Goal: Information Seeking & Learning: Learn about a topic

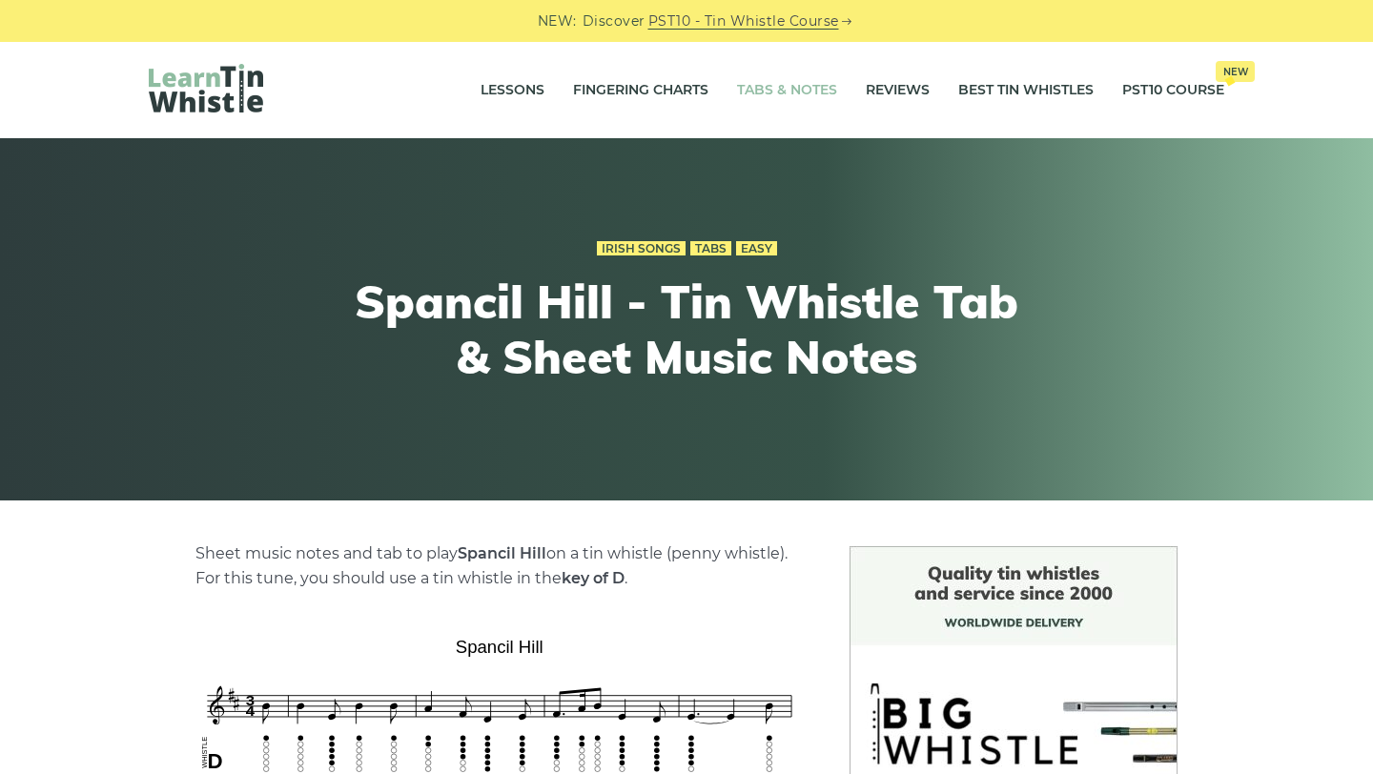
click at [792, 97] on link "Tabs & Notes" at bounding box center [787, 91] width 100 height 48
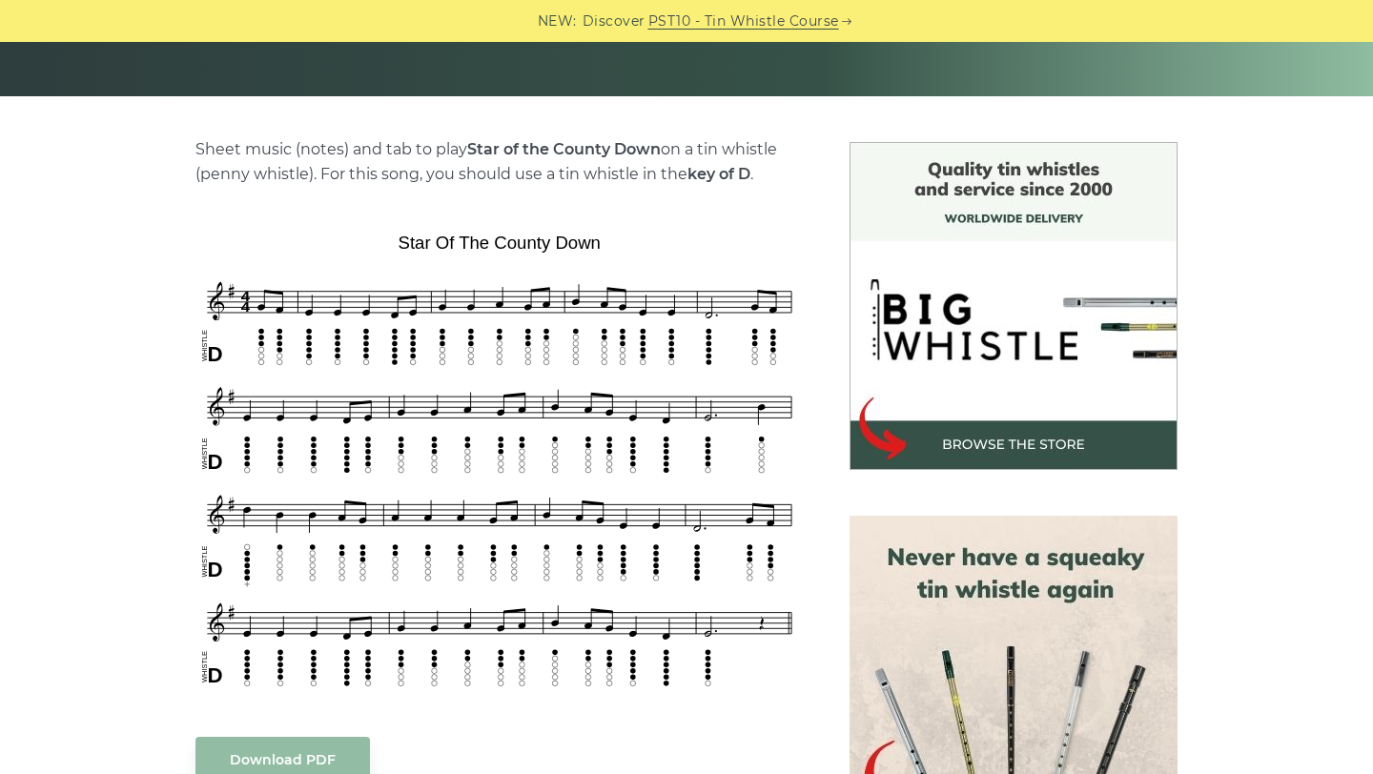
scroll to position [414, 0]
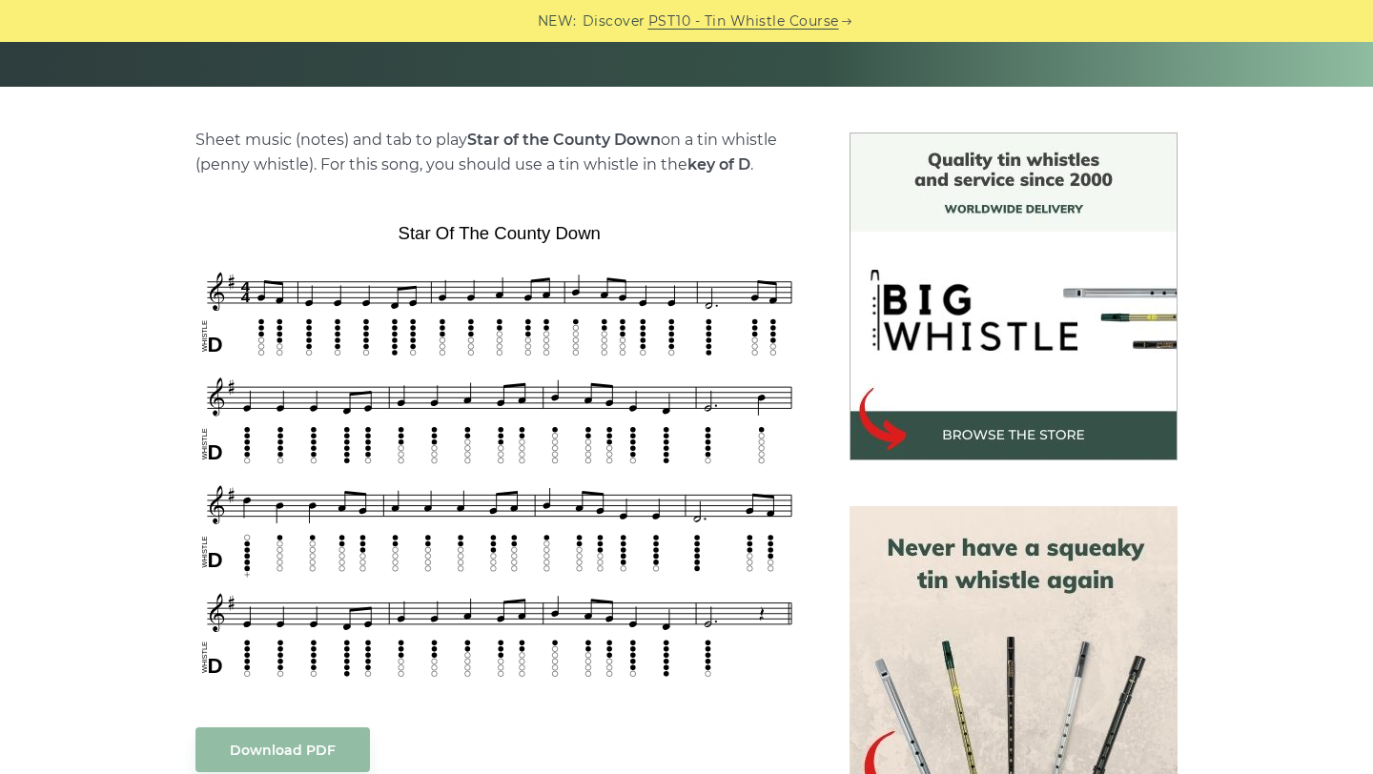
click at [195, 362] on img at bounding box center [499, 452] width 608 height 473
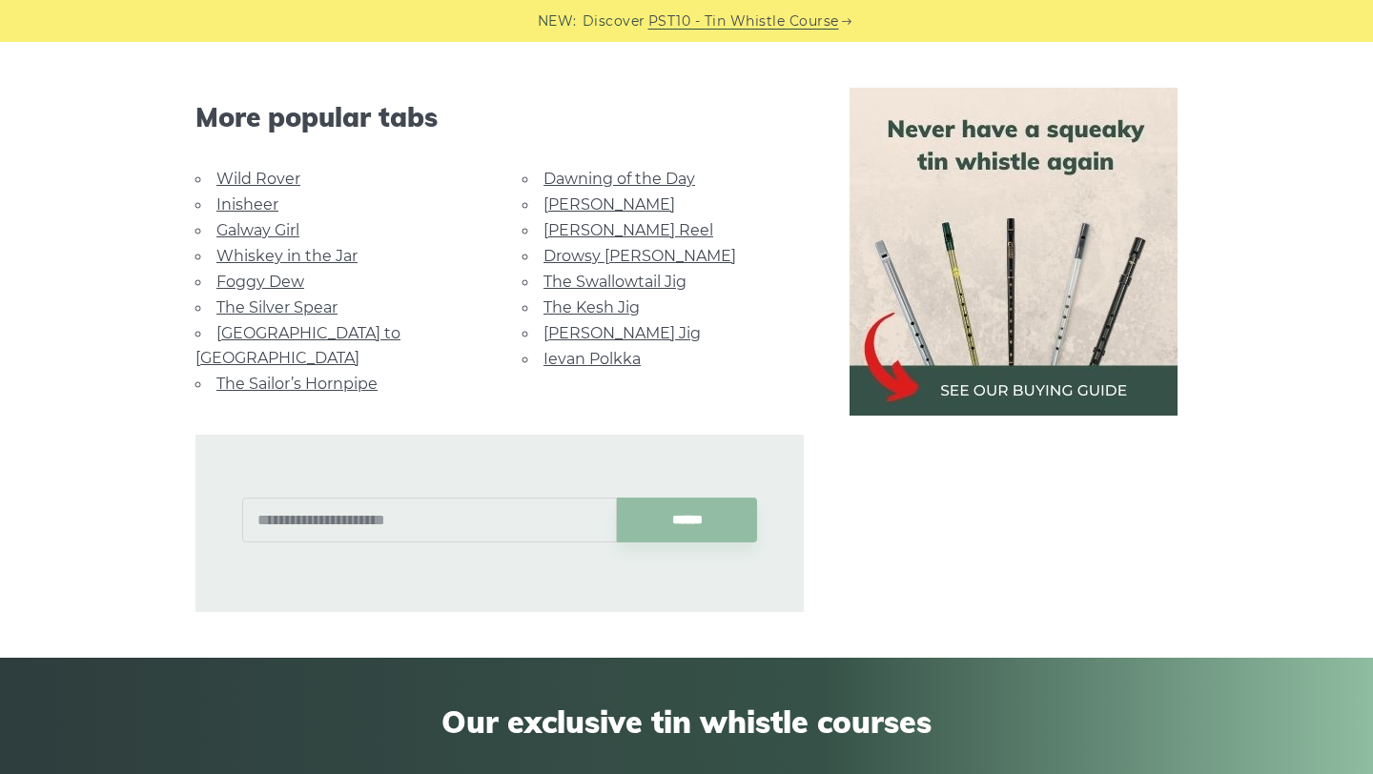
scroll to position [1170, 0]
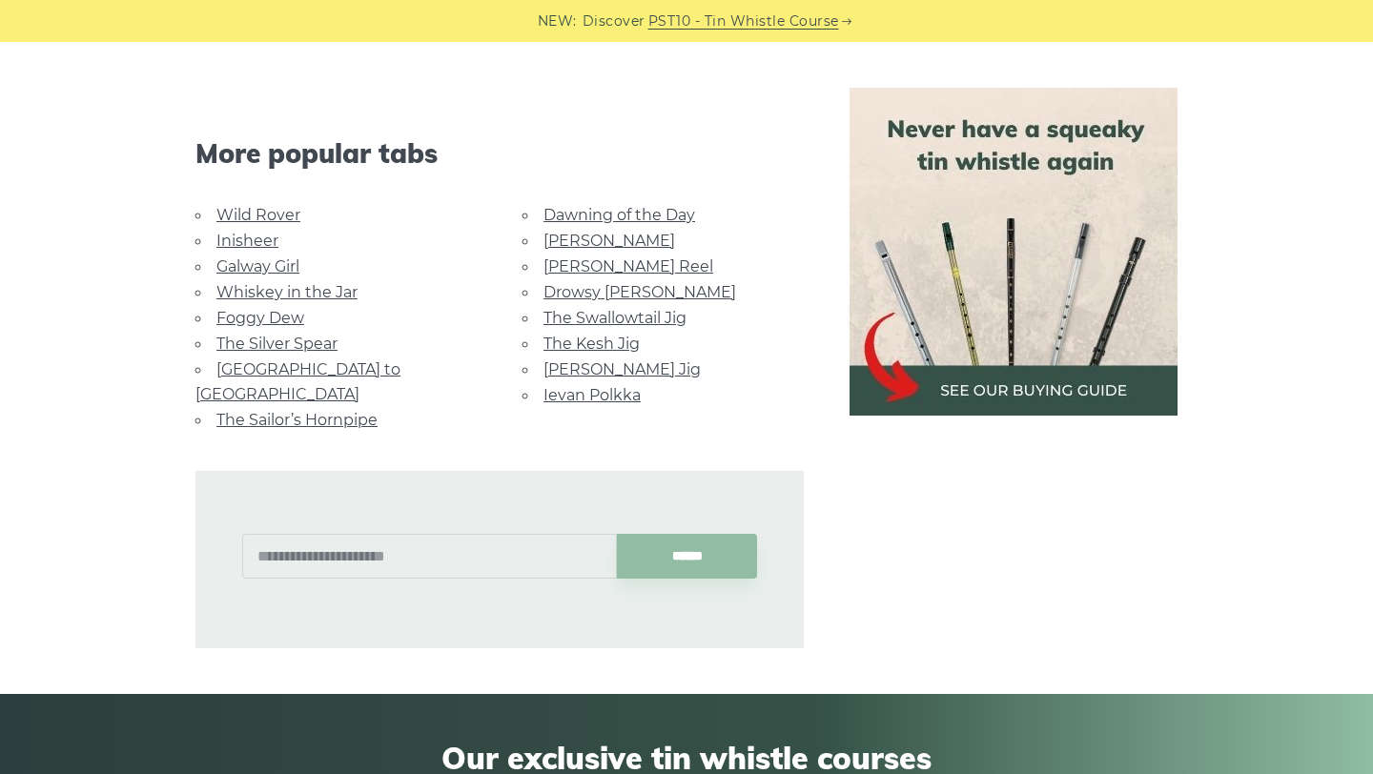
click at [564, 266] on link "[PERSON_NAME] Reel" at bounding box center [629, 266] width 170 height 18
click at [575, 361] on link "[PERSON_NAME] Jig" at bounding box center [622, 369] width 157 height 18
click at [343, 365] on link "[GEOGRAPHIC_DATA] to [GEOGRAPHIC_DATA]" at bounding box center [297, 381] width 205 height 43
click at [581, 340] on link "The Kesh Jig" at bounding box center [592, 344] width 96 height 18
click at [262, 286] on link "Whiskey in the Jar" at bounding box center [286, 292] width 141 height 18
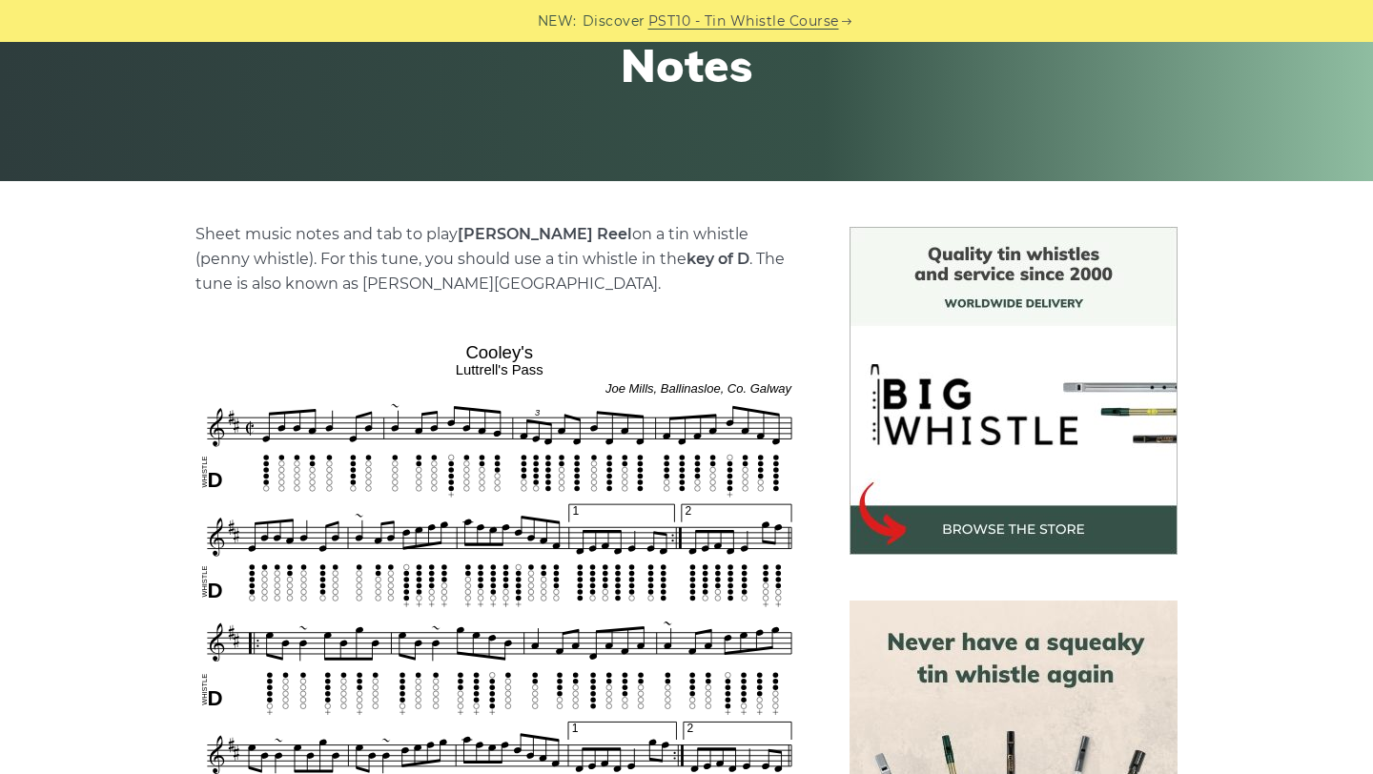
scroll to position [353, 0]
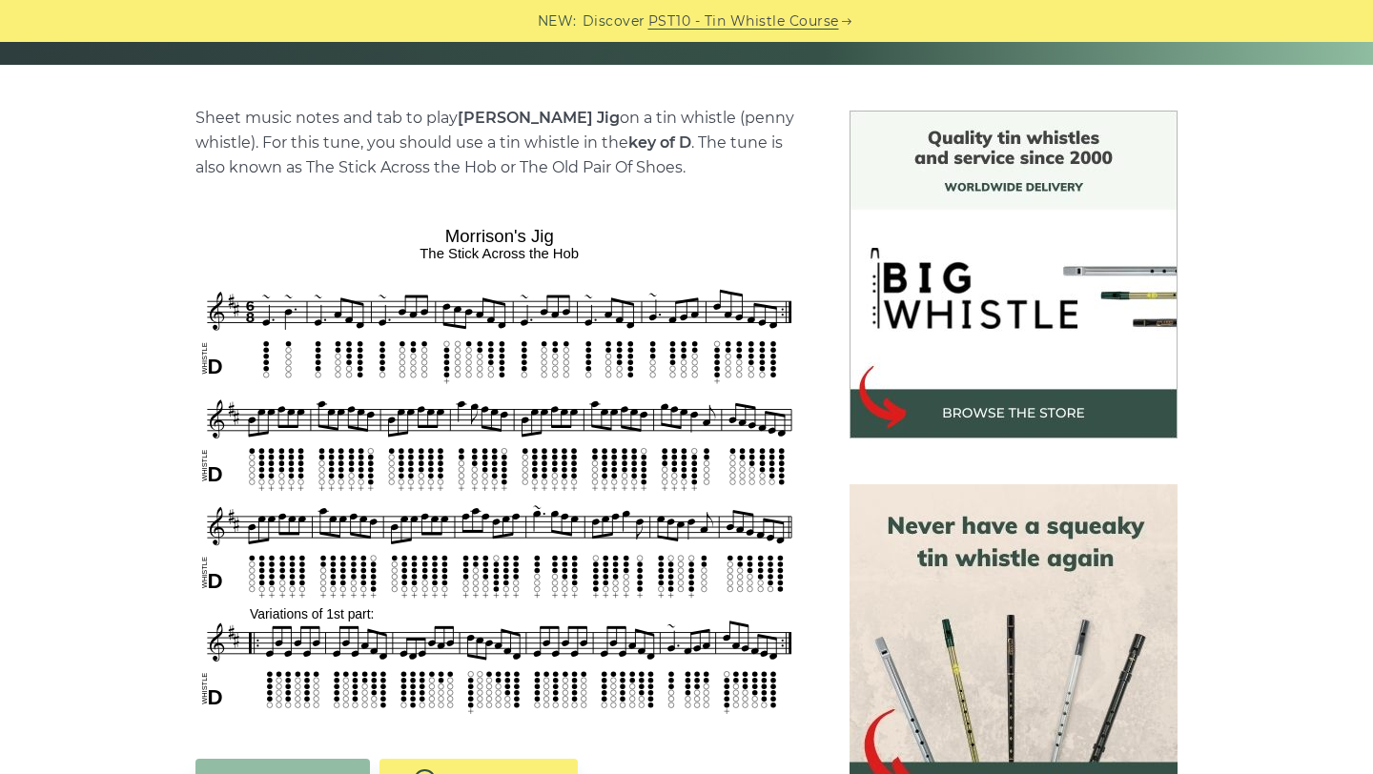
scroll to position [439, 0]
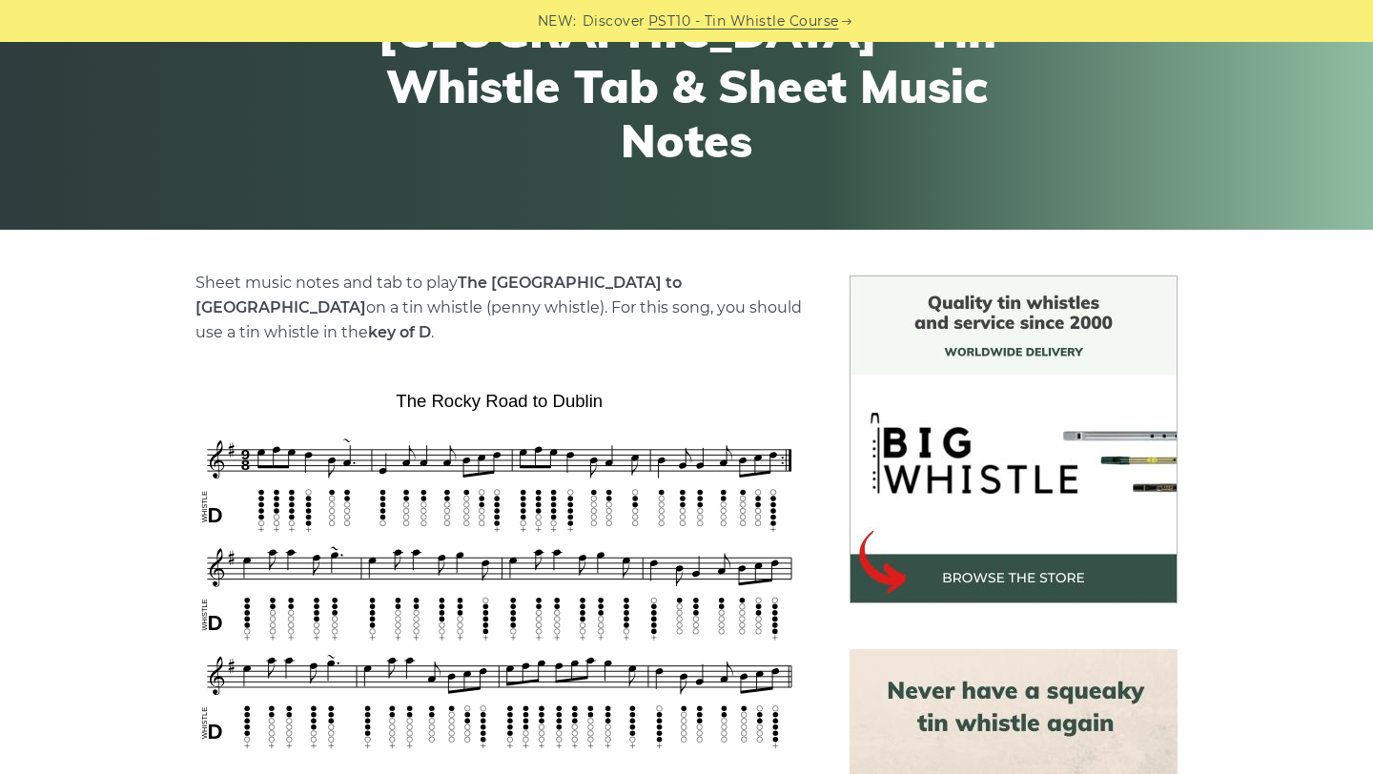
scroll to position [362, 0]
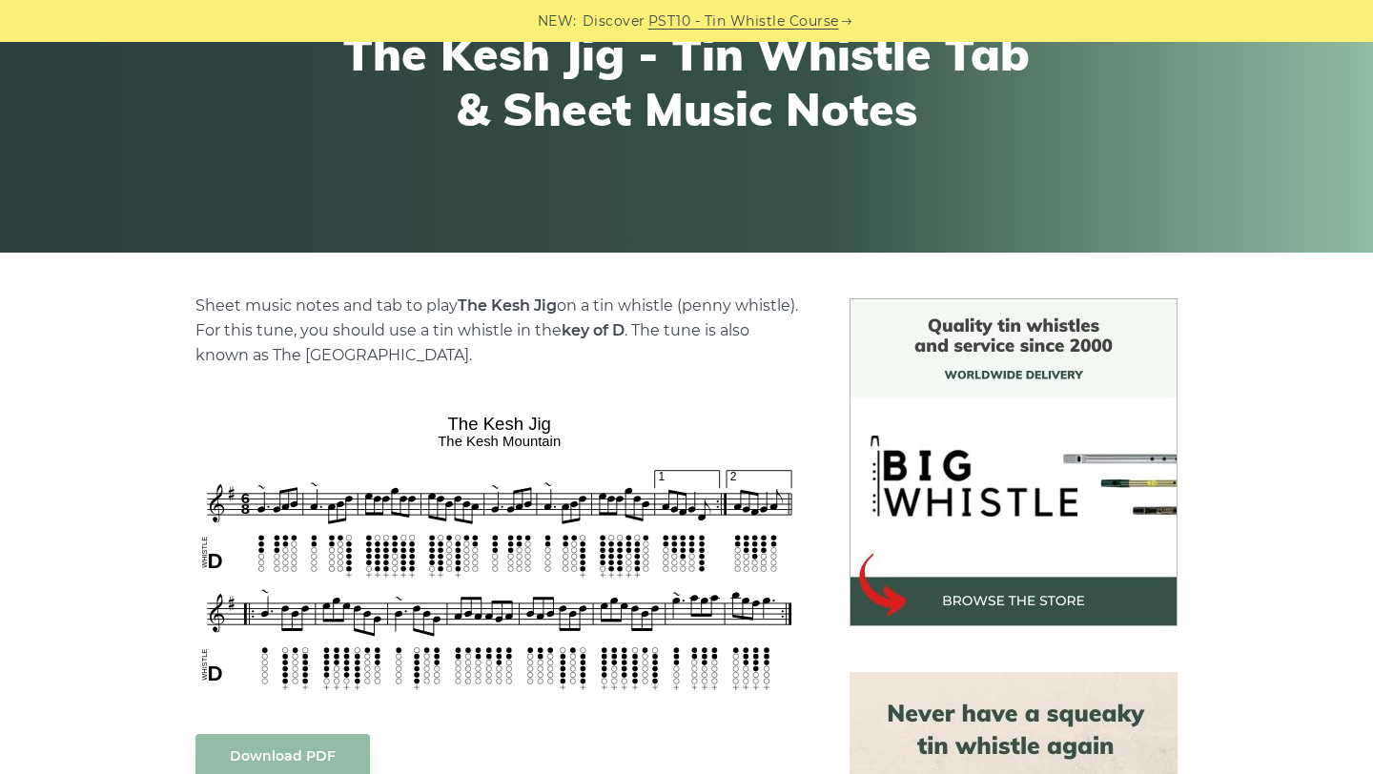
scroll to position [274, 0]
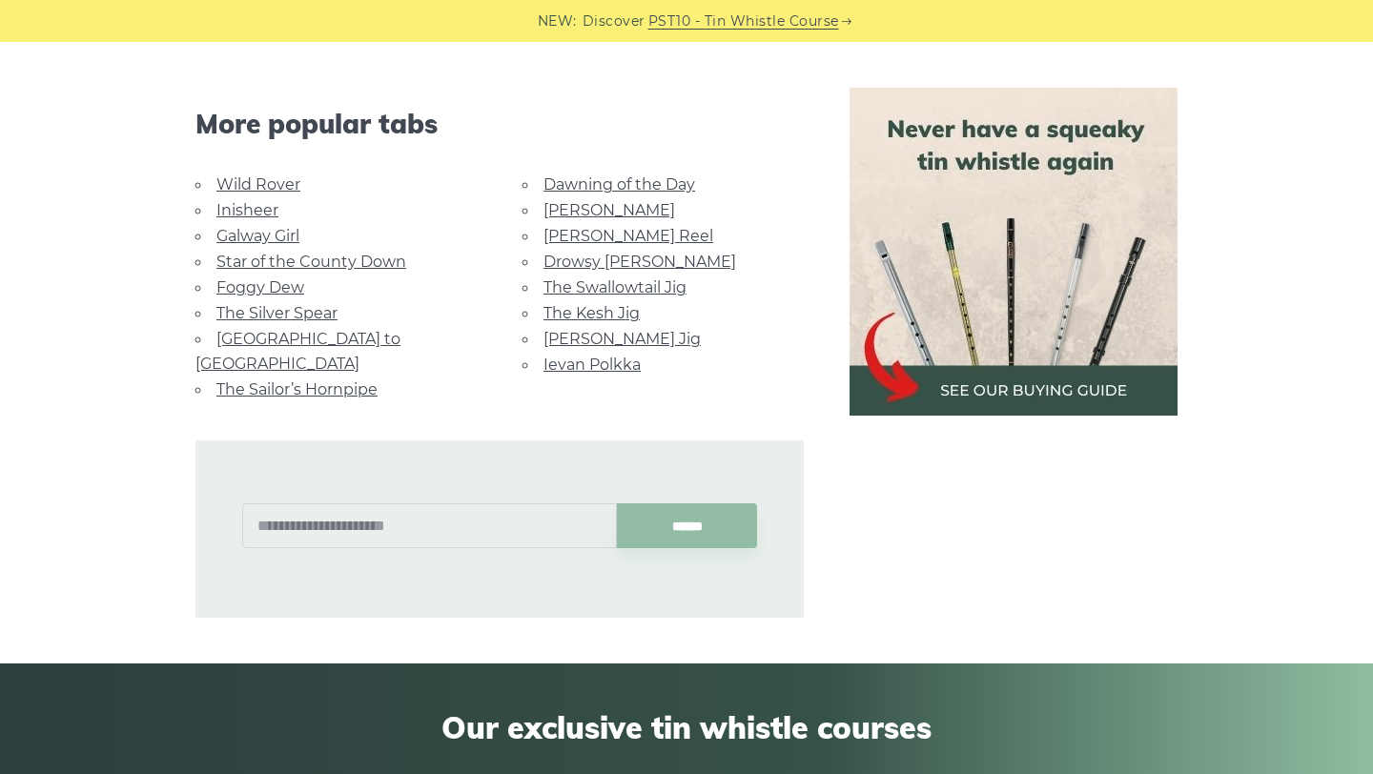
scroll to position [1211, 0]
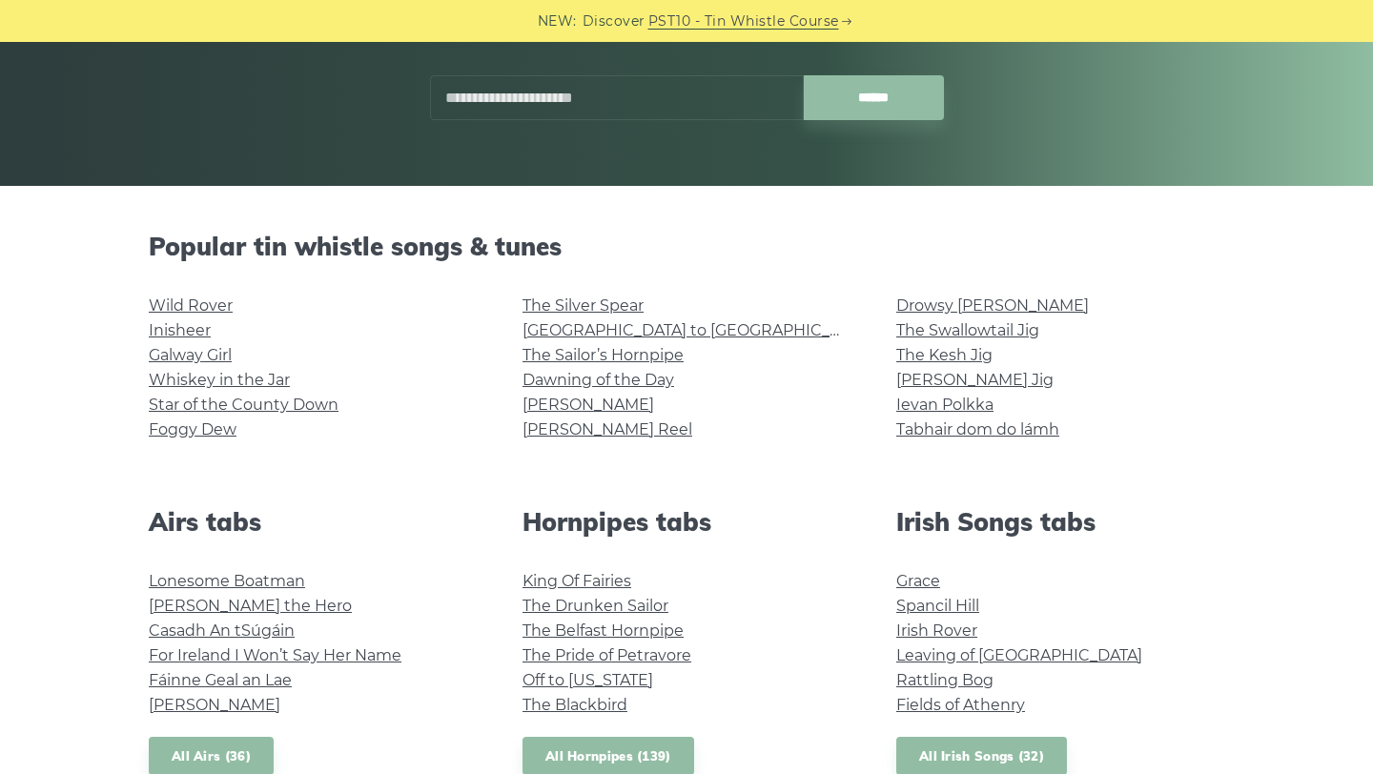
scroll to position [340, 0]
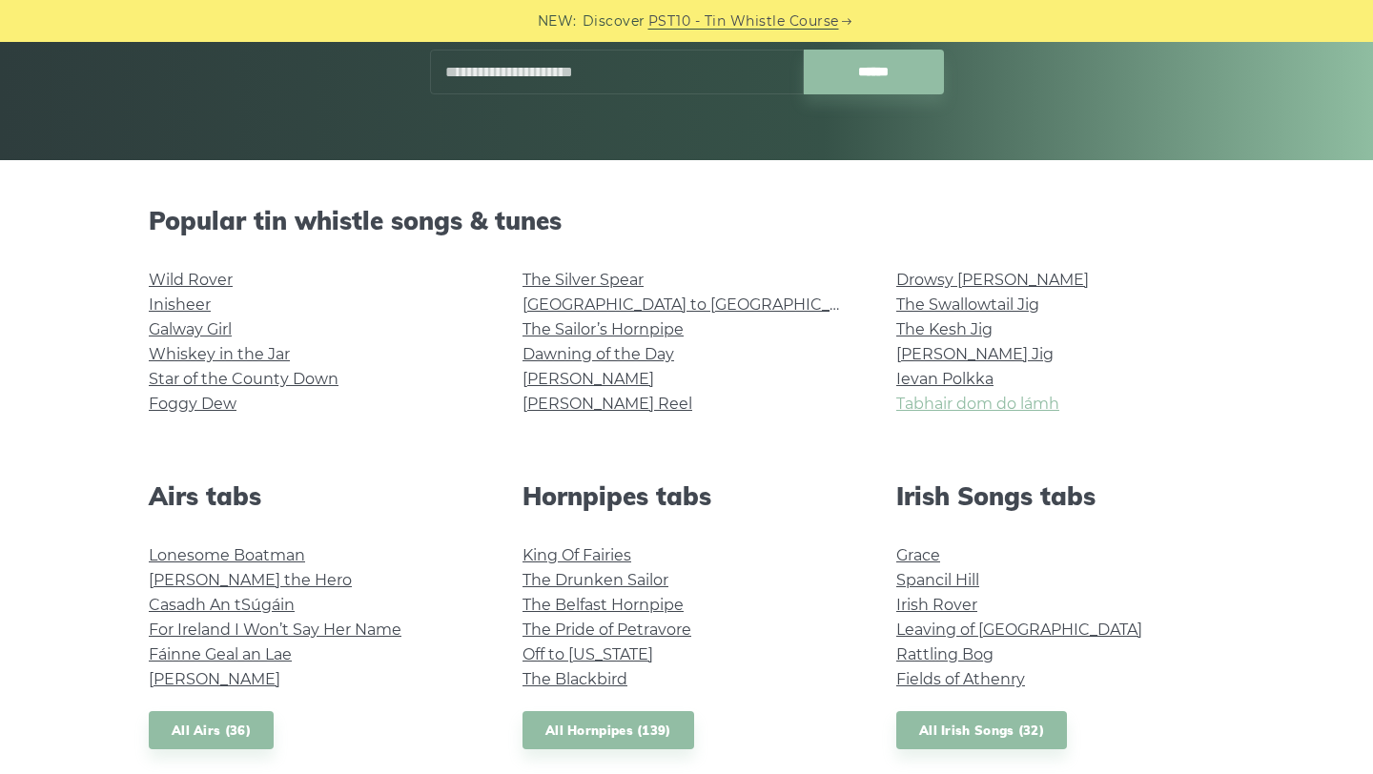
click at [912, 406] on link "Tabhair dom do lámh" at bounding box center [977, 404] width 163 height 18
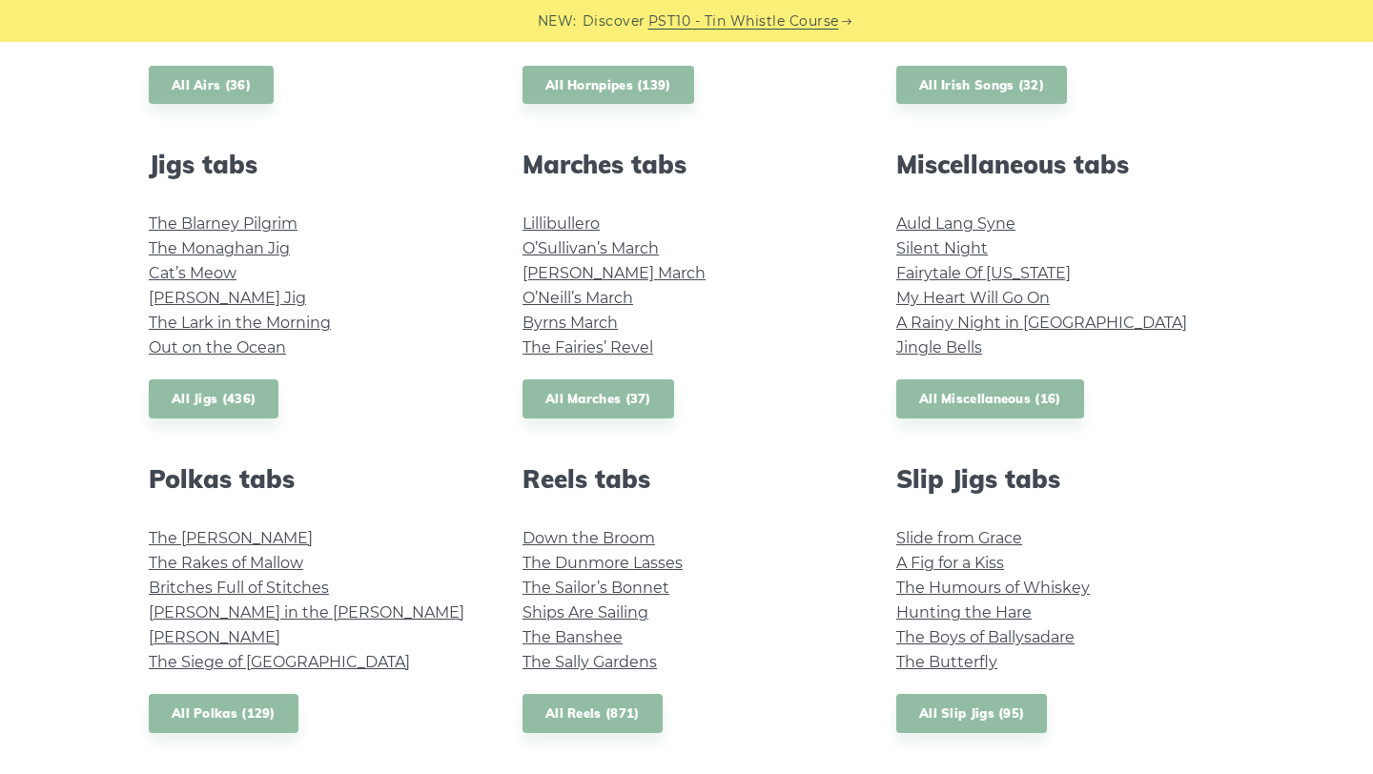
scroll to position [992, 0]
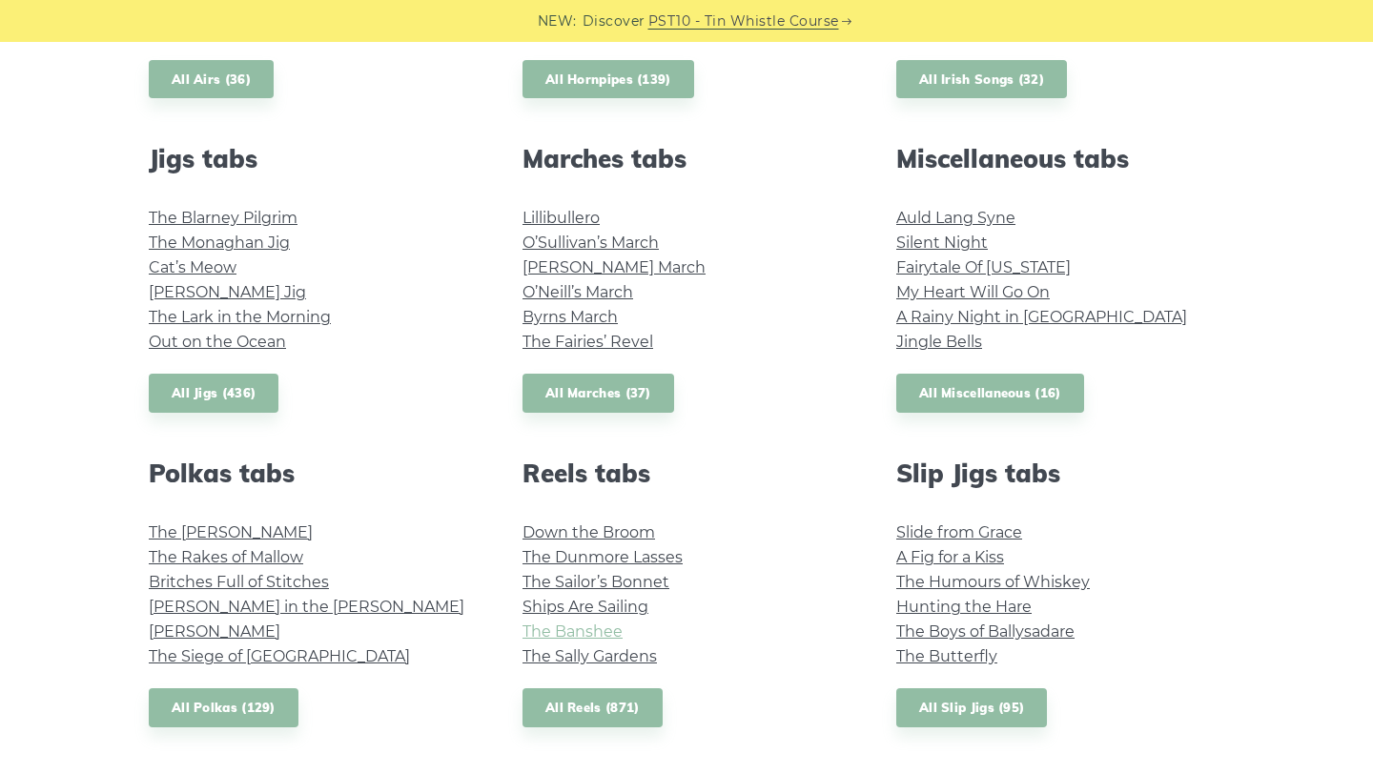
click at [557, 631] on link "The Banshee" at bounding box center [573, 632] width 100 height 18
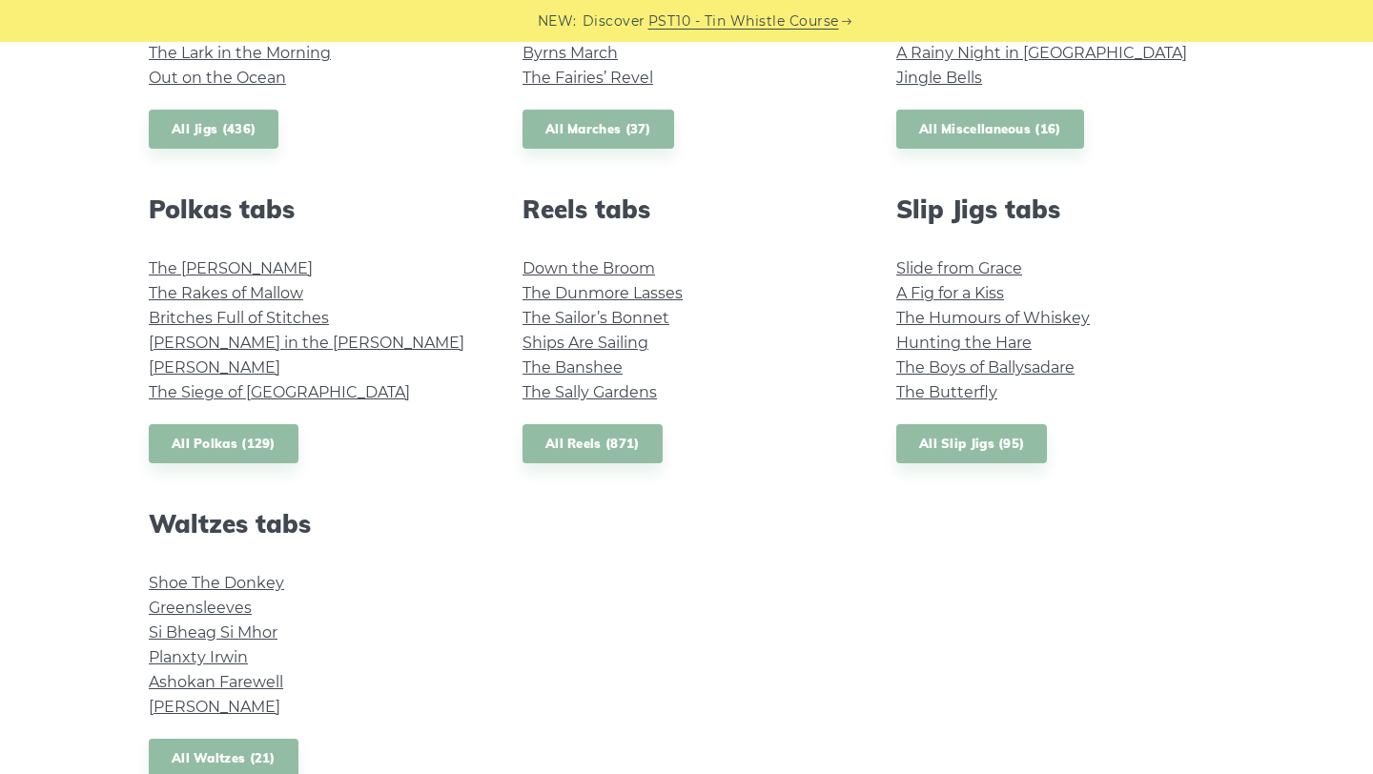
scroll to position [1341, 0]
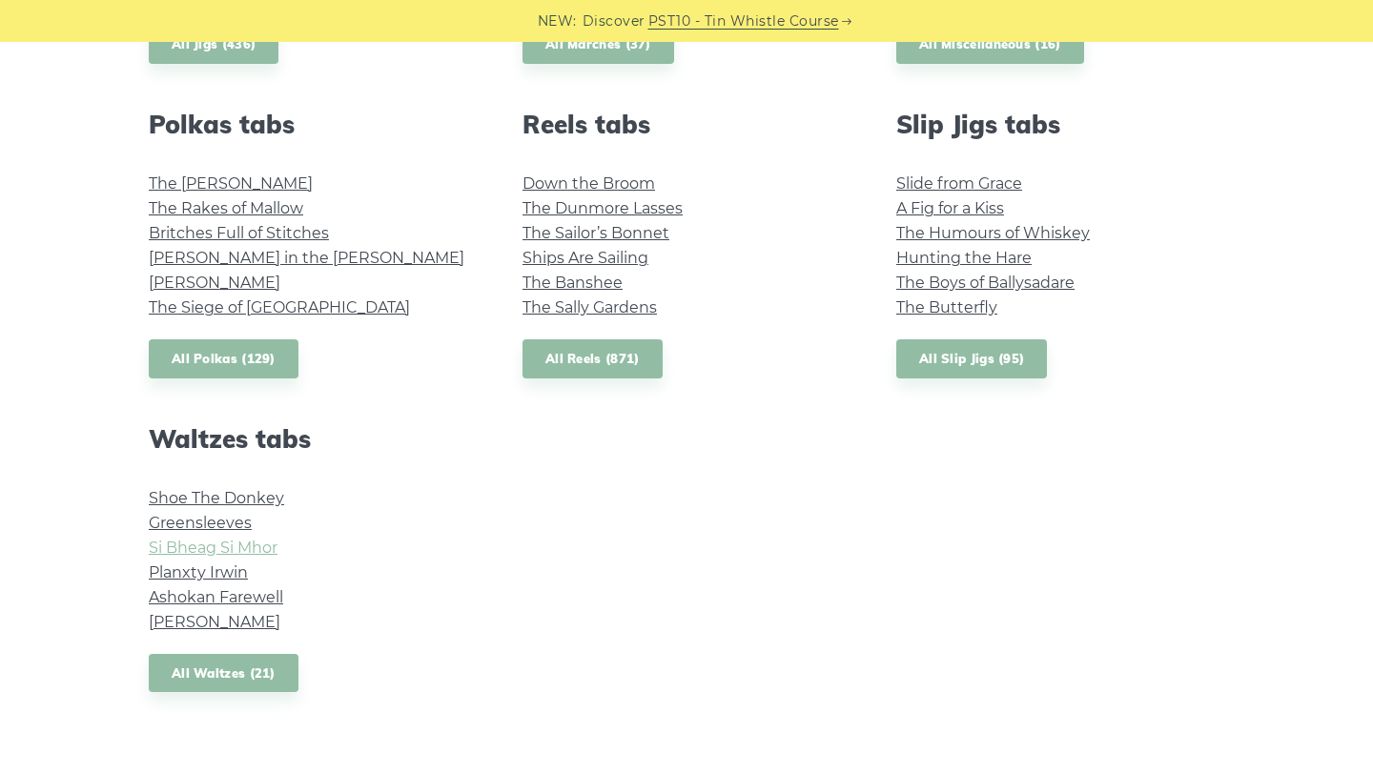
click at [229, 547] on link "Si­ Bheag Si­ Mhor" at bounding box center [213, 548] width 129 height 18
click at [197, 522] on link "Greensleeves" at bounding box center [200, 523] width 103 height 18
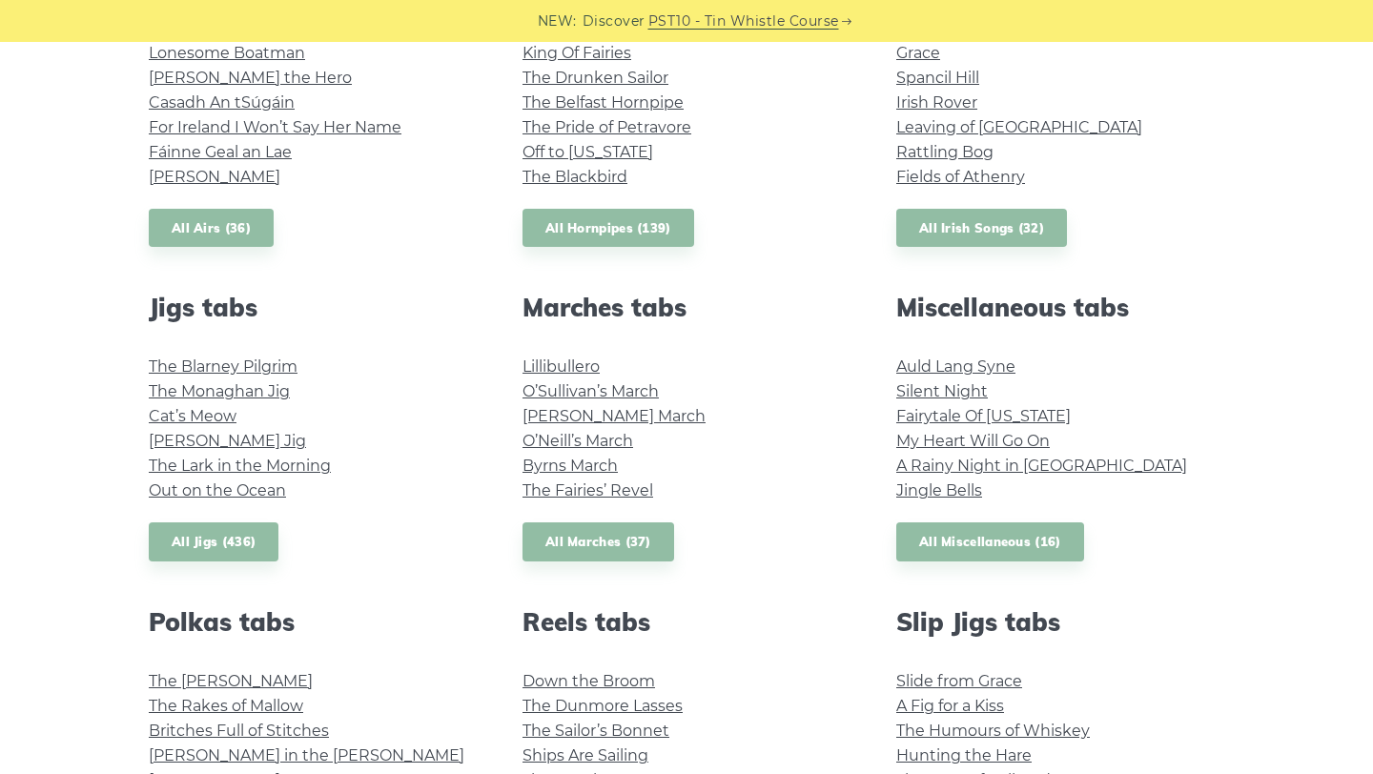
scroll to position [841, 0]
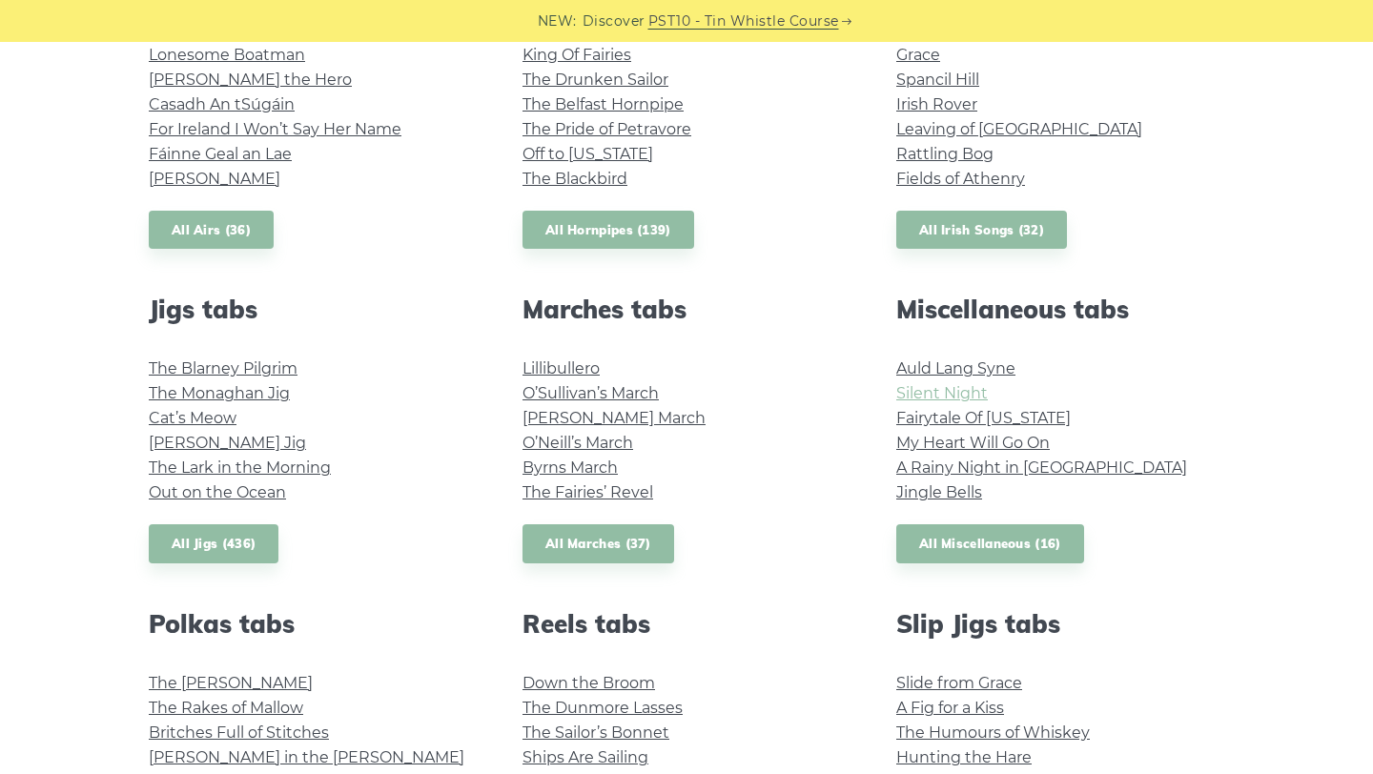
click at [929, 399] on link "Silent Night" at bounding box center [942, 393] width 92 height 18
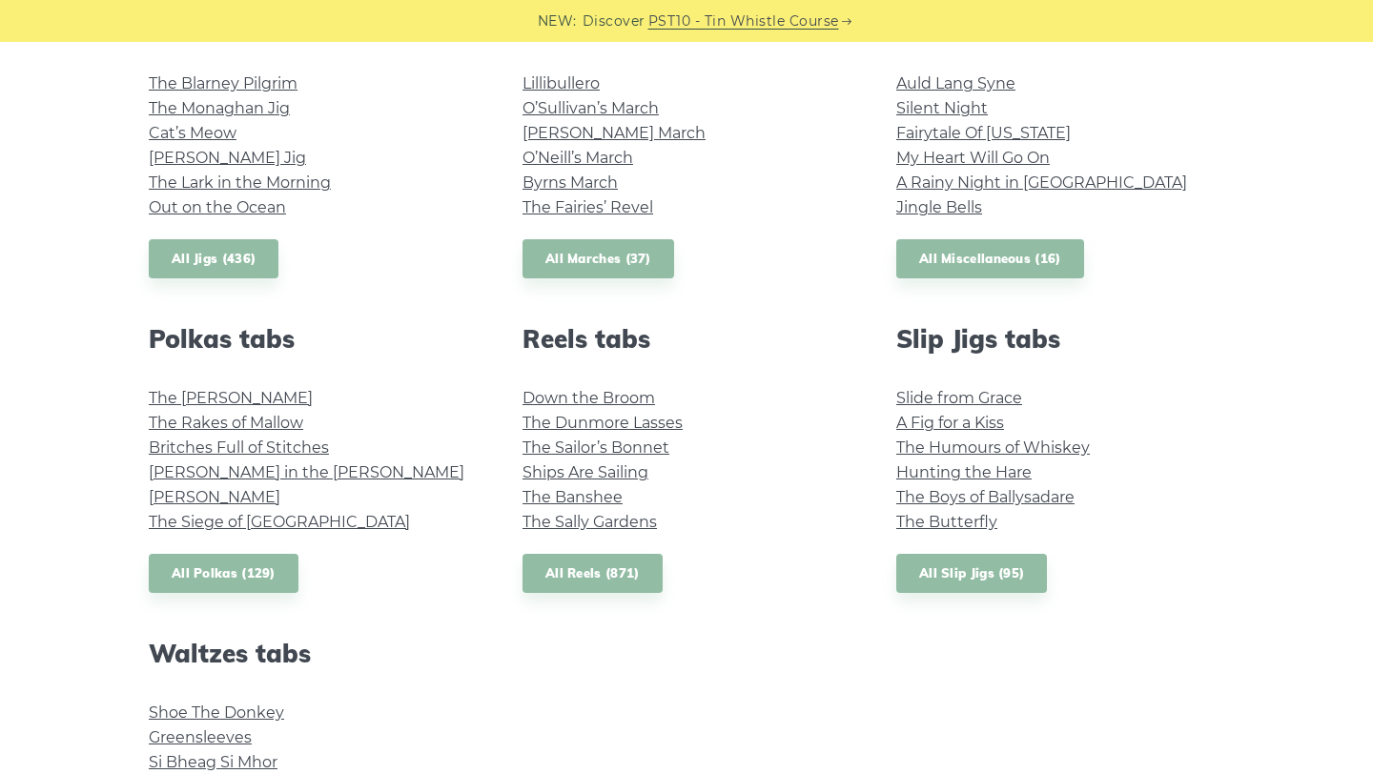
scroll to position [1130, 0]
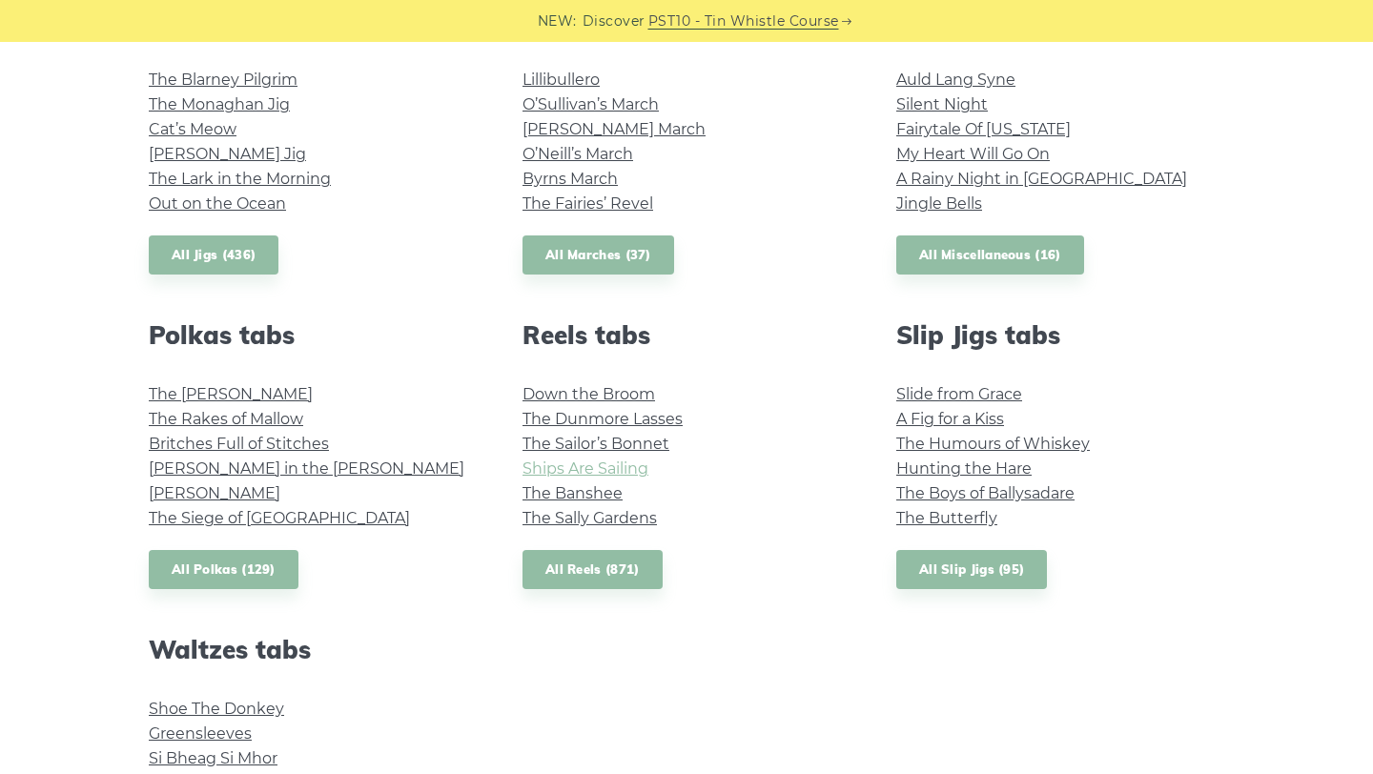
click at [569, 464] on link "Ships Are Sailing" at bounding box center [586, 469] width 126 height 18
click at [601, 515] on link "The Sally Gardens" at bounding box center [590, 518] width 134 height 18
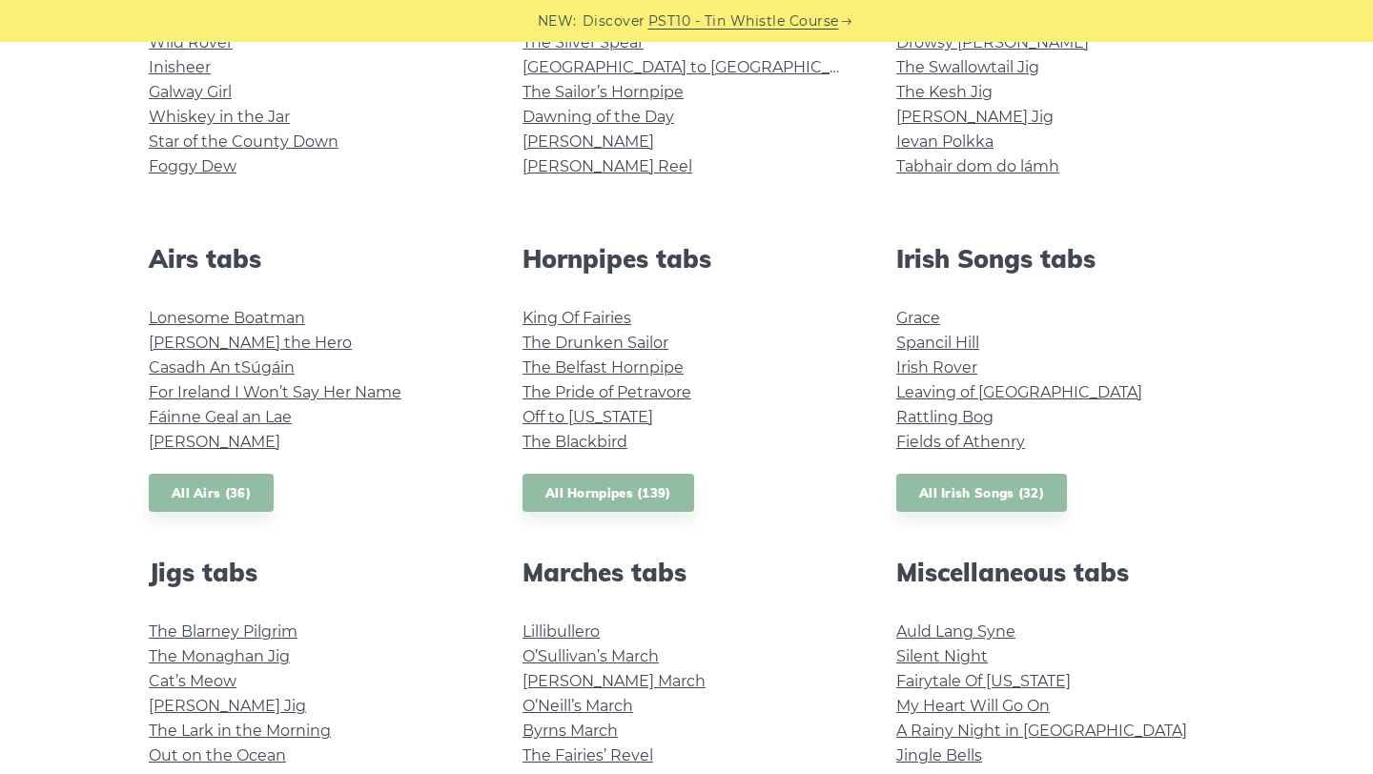
scroll to position [444, 0]
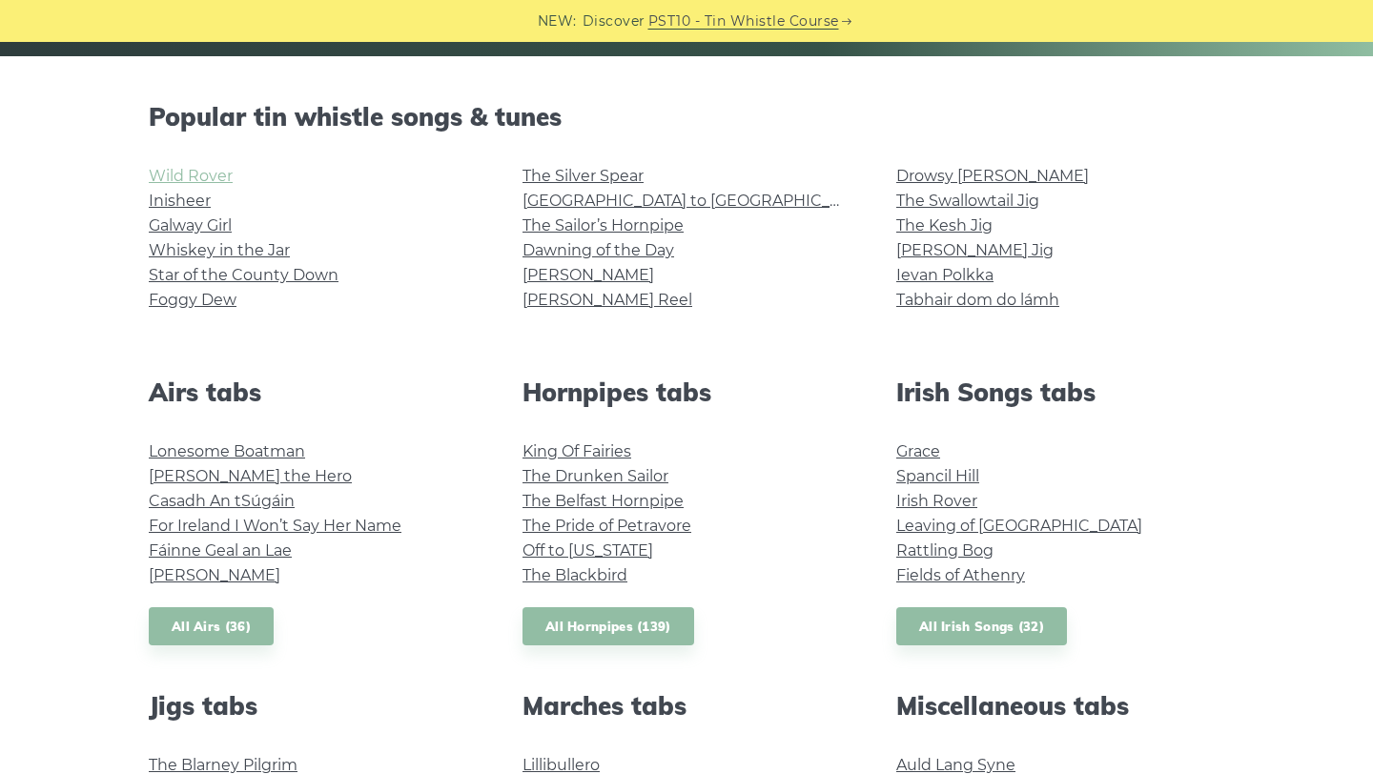
click at [200, 176] on link "Wild Rover" at bounding box center [191, 176] width 84 height 18
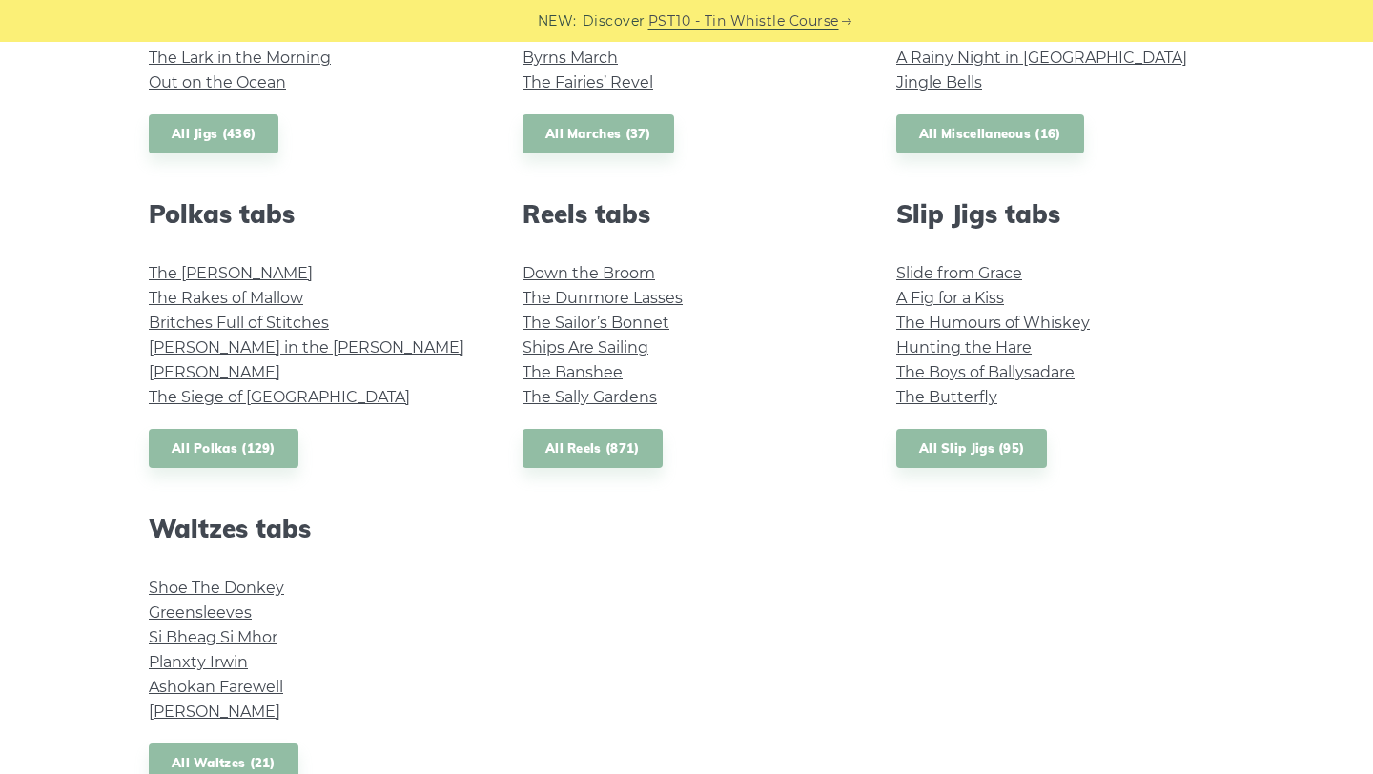
scroll to position [1296, 0]
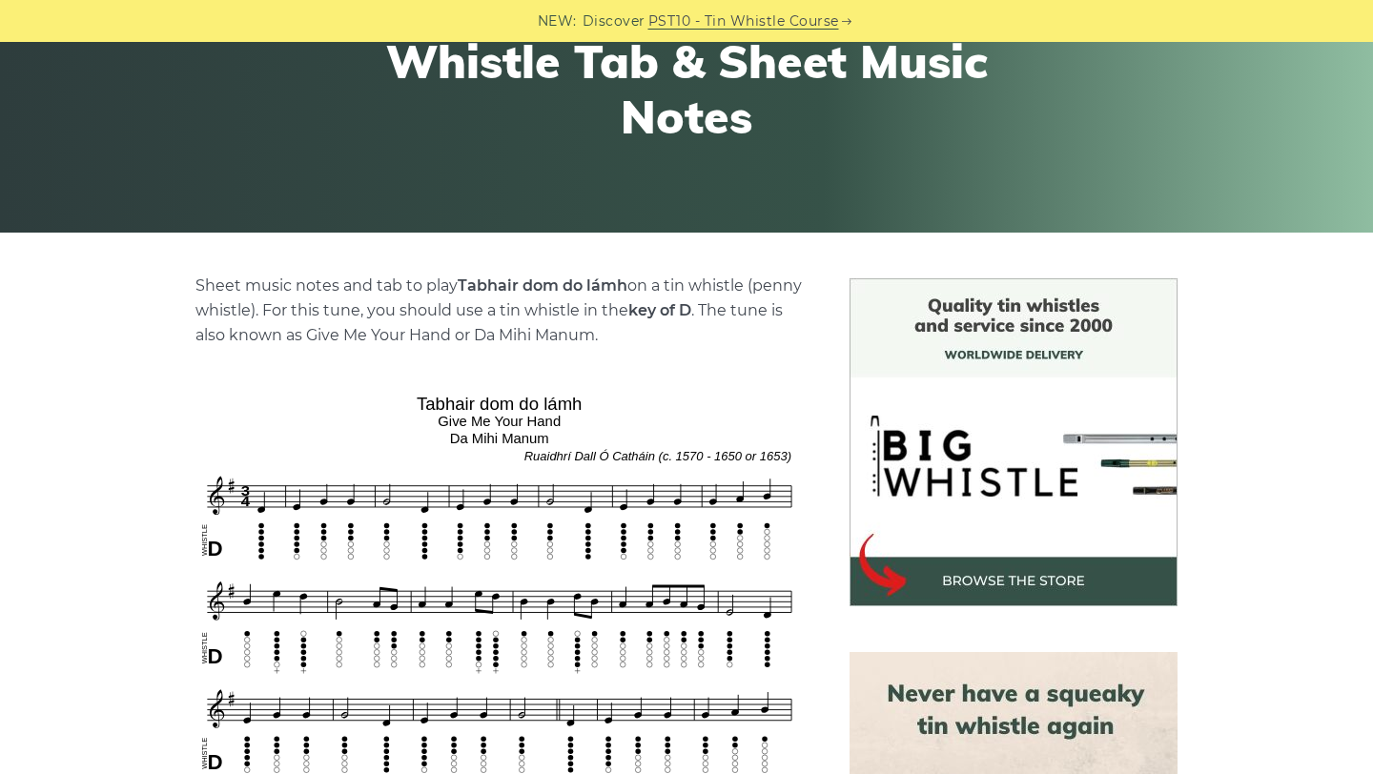
scroll to position [384, 0]
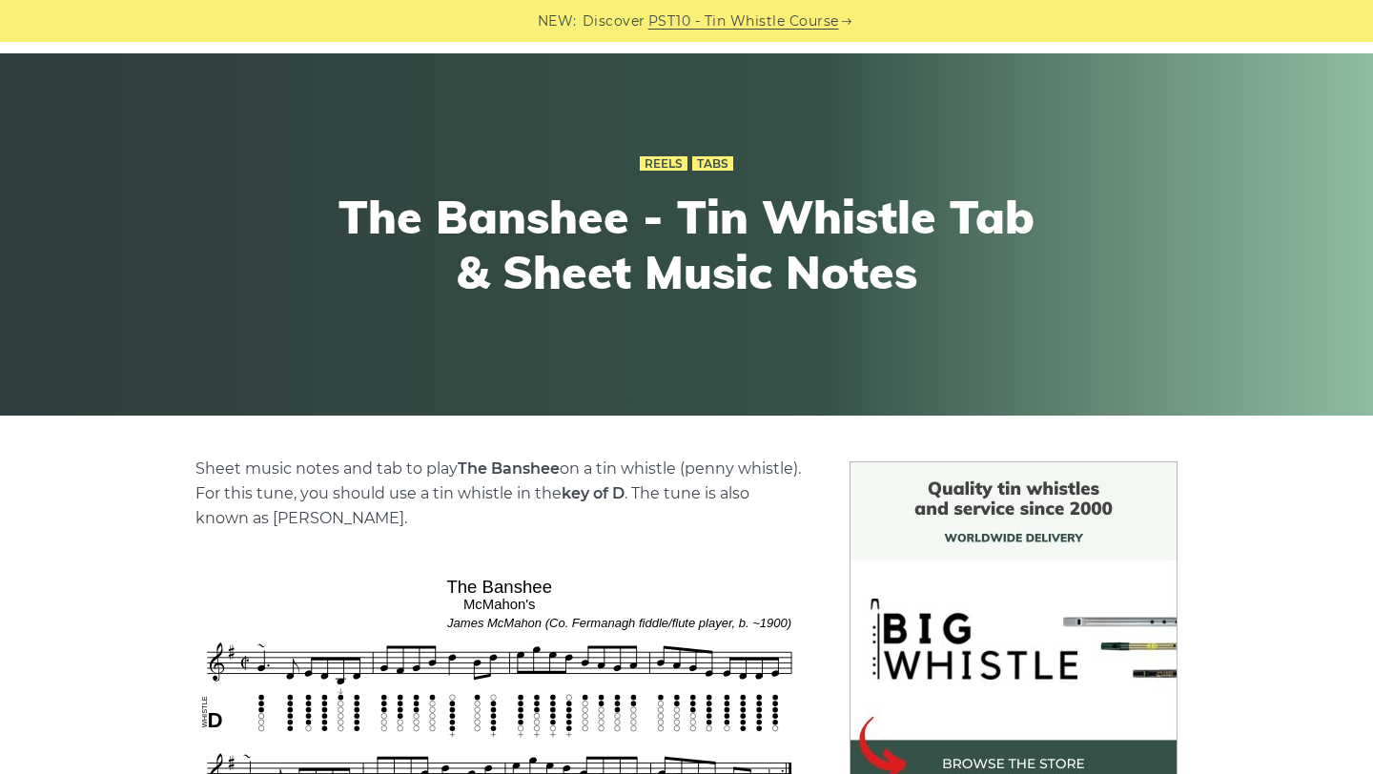
scroll to position [364, 0]
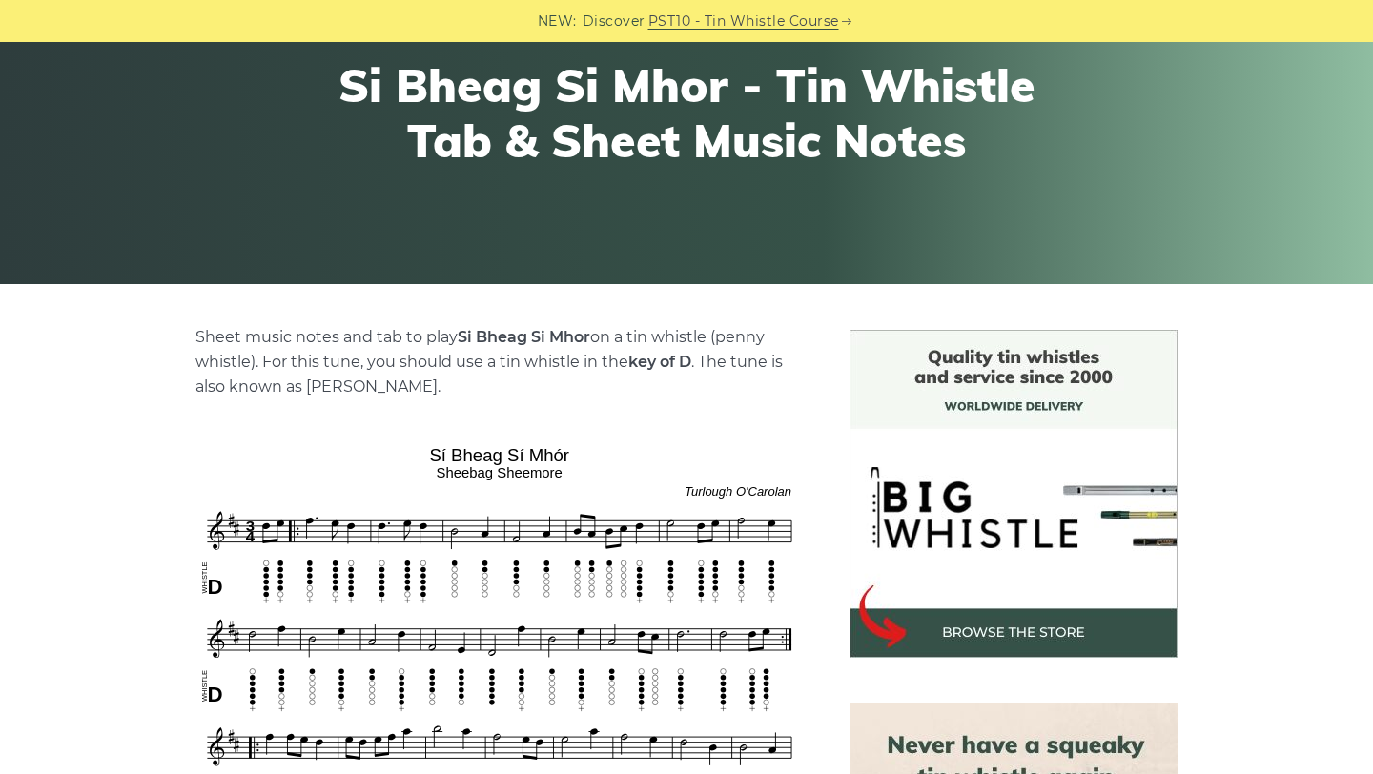
scroll to position [216, 0]
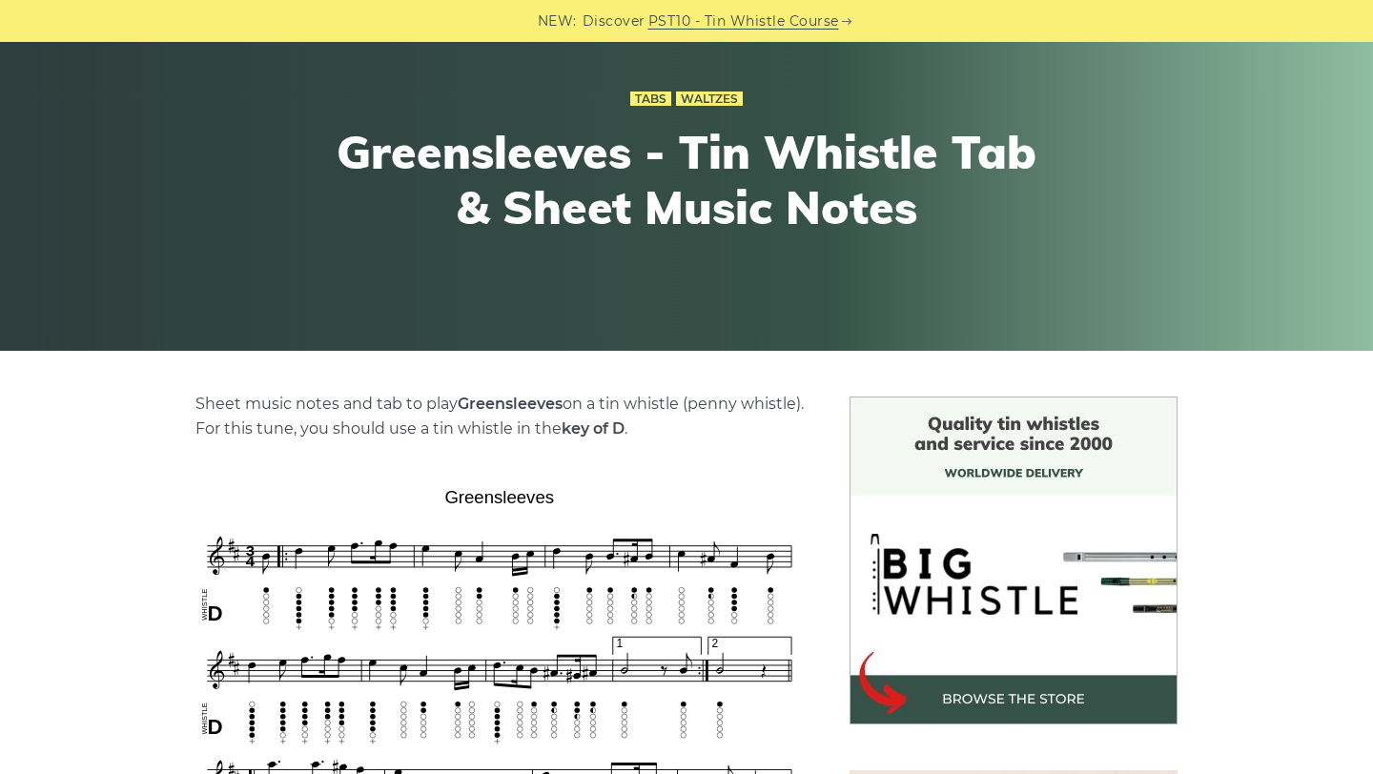
scroll to position [244, 0]
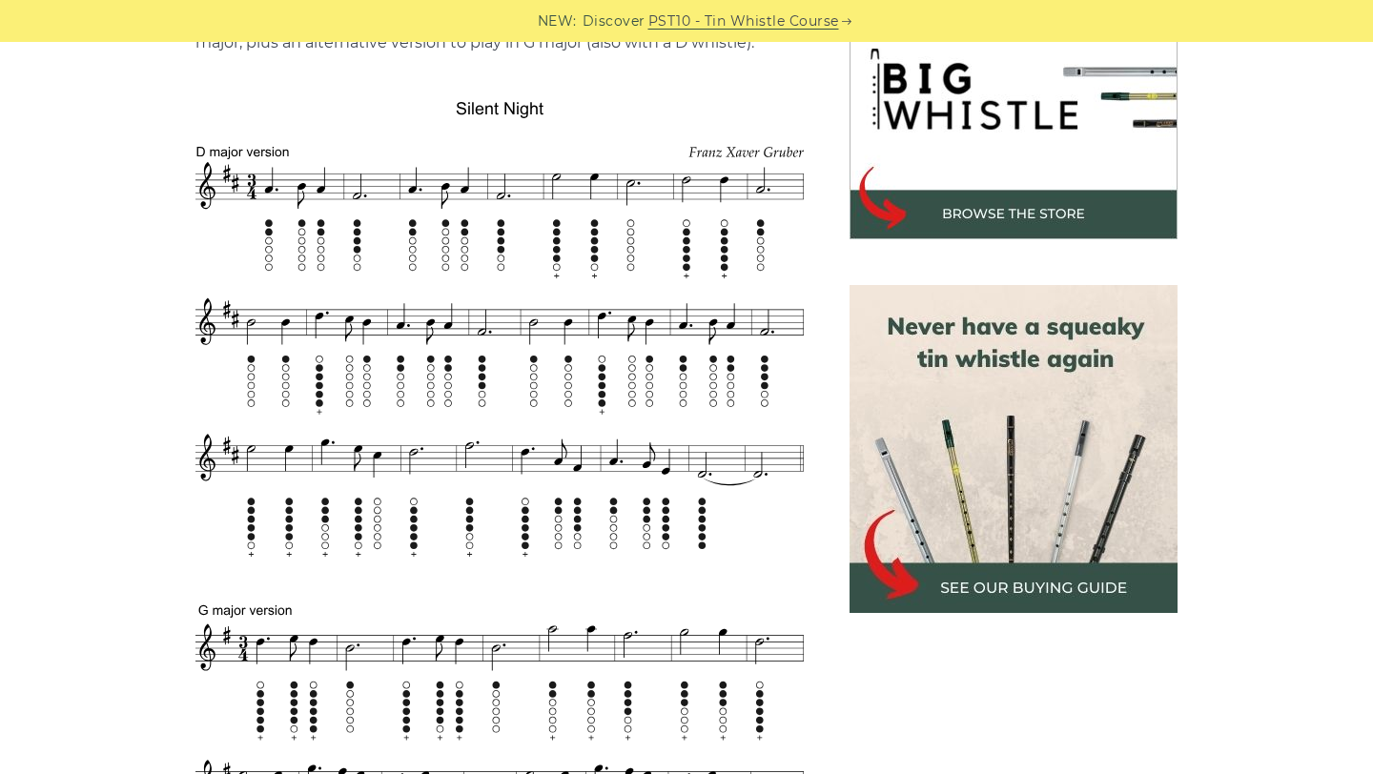
scroll to position [643, 0]
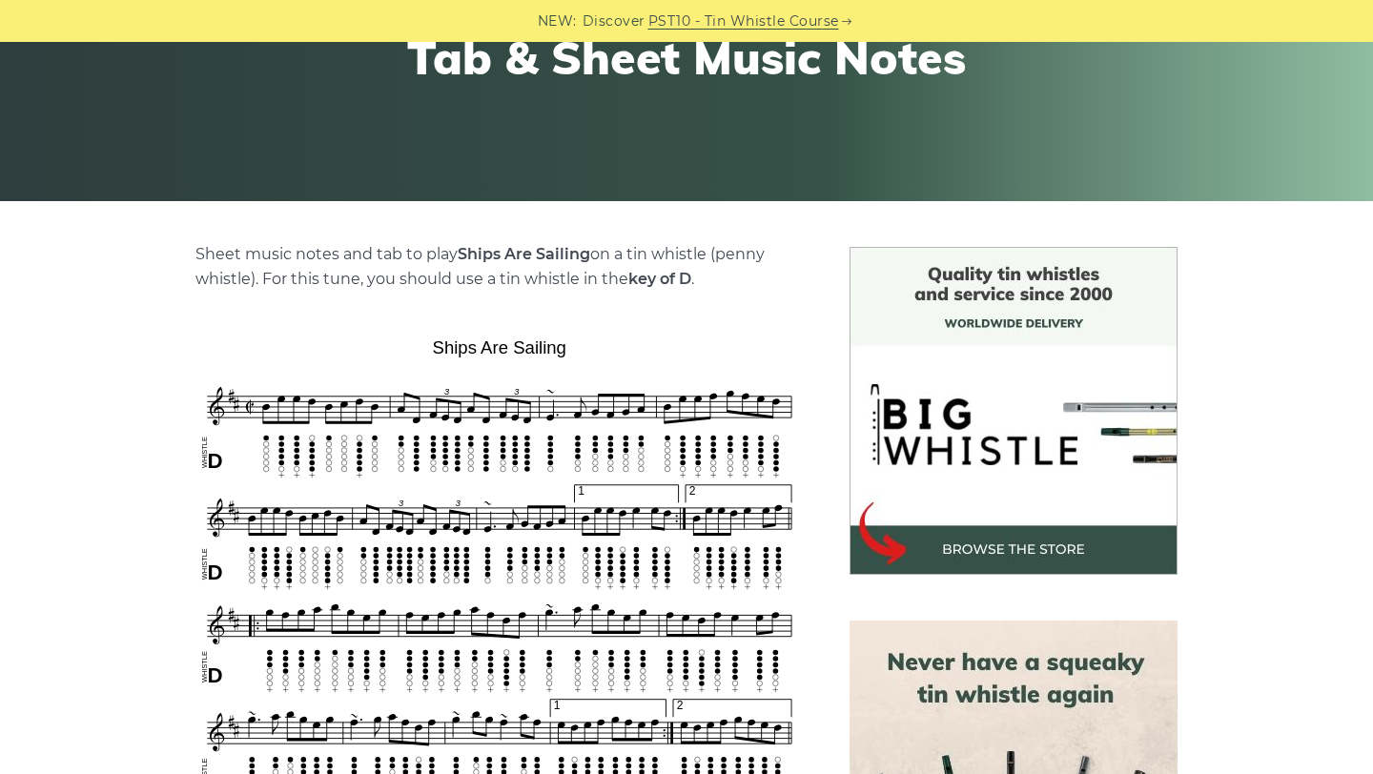
scroll to position [330, 0]
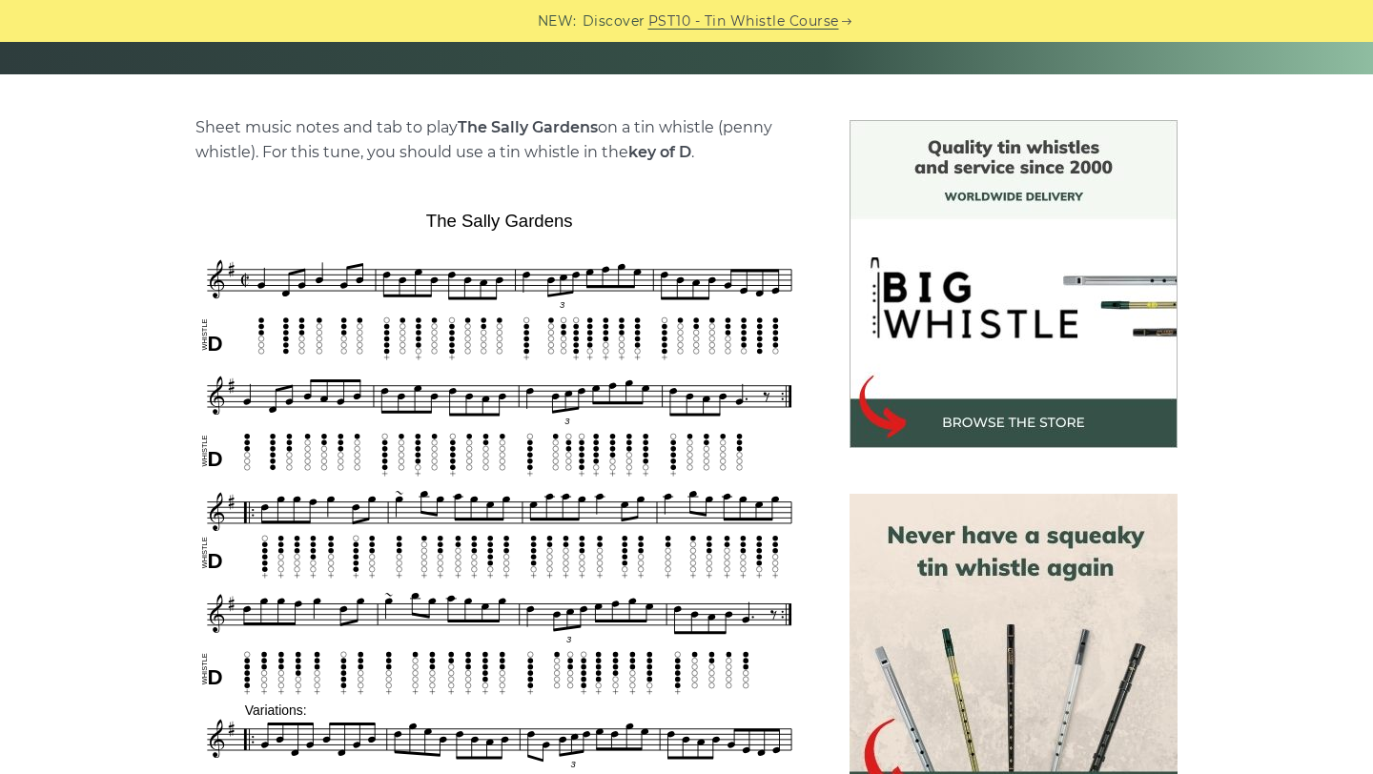
scroll to position [469, 0]
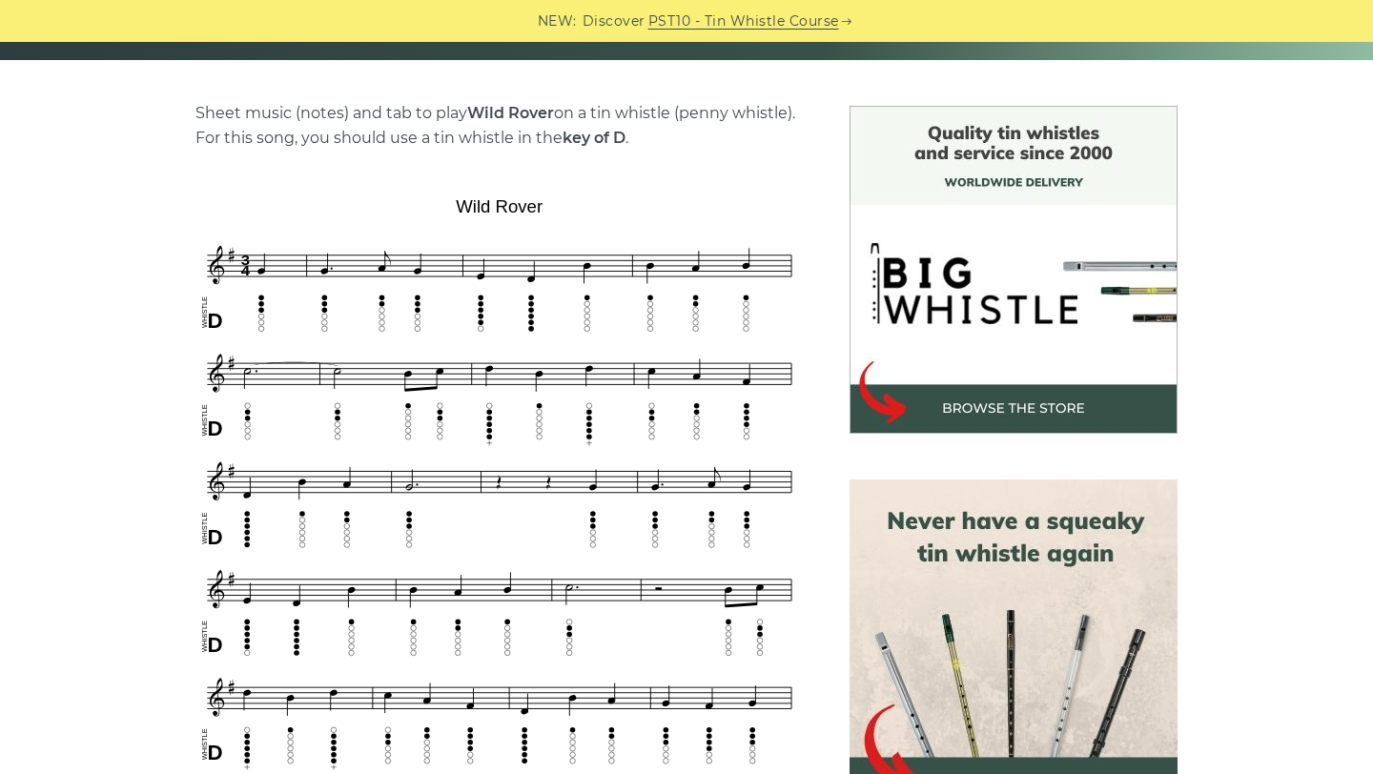
scroll to position [449, 0]
